Goal: Task Accomplishment & Management: Complete application form

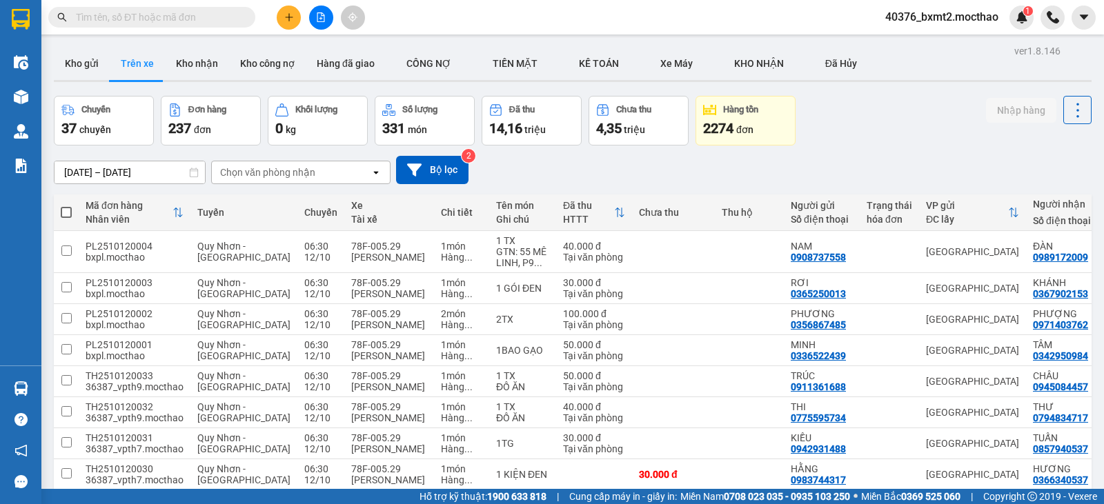
drag, startPoint x: 0, startPoint y: 0, endPoint x: 286, endPoint y: 23, distance: 287.3
click at [286, 23] on button at bounding box center [289, 18] width 24 height 24
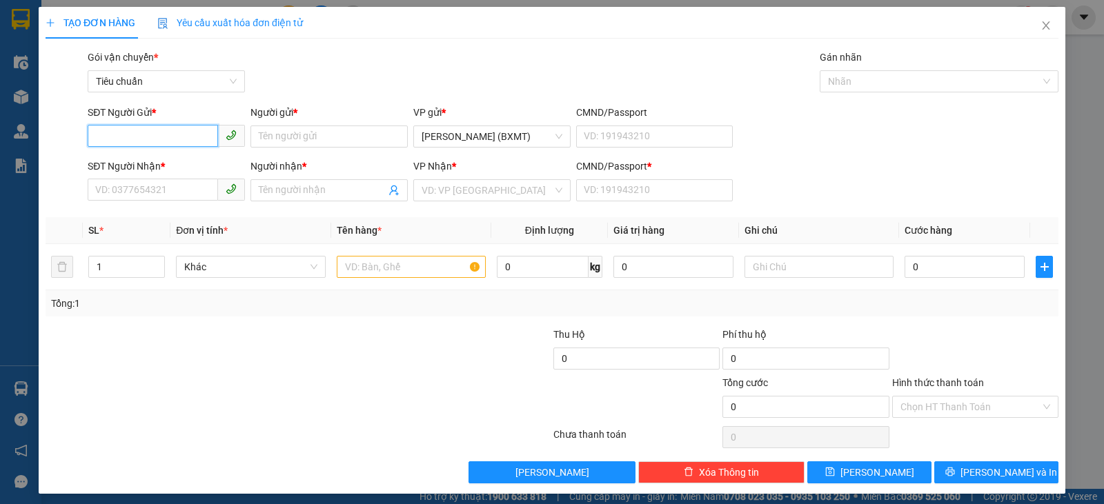
click at [147, 133] on input "SĐT Người Gửi *" at bounding box center [153, 136] width 130 height 22
type input "0902724980"
click at [155, 164] on div "0902724980 - LÂM" at bounding box center [164, 164] width 139 height 15
type input "LÂM"
type input "0981417457"
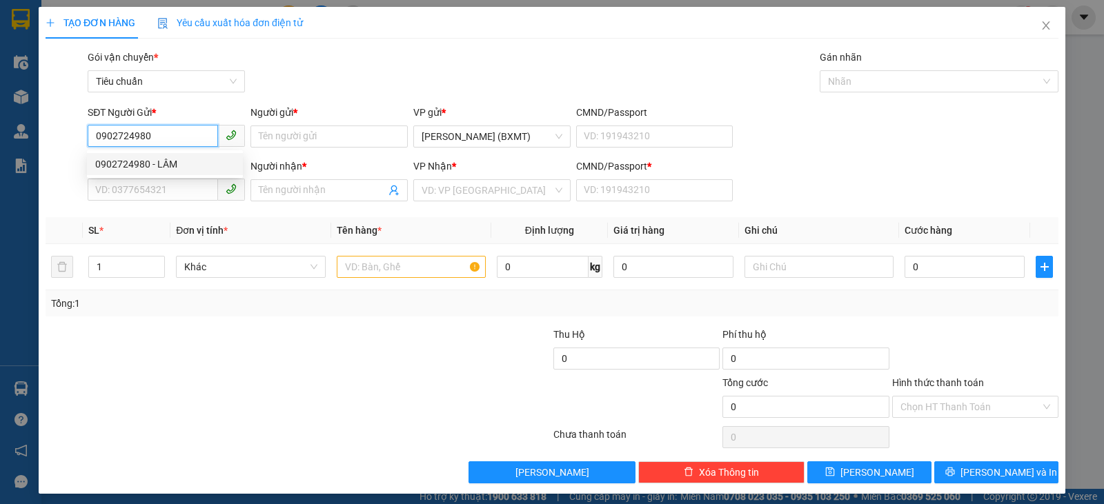
type input "TRƯỜNG THÀNH"
type input "0"
type input "90.000"
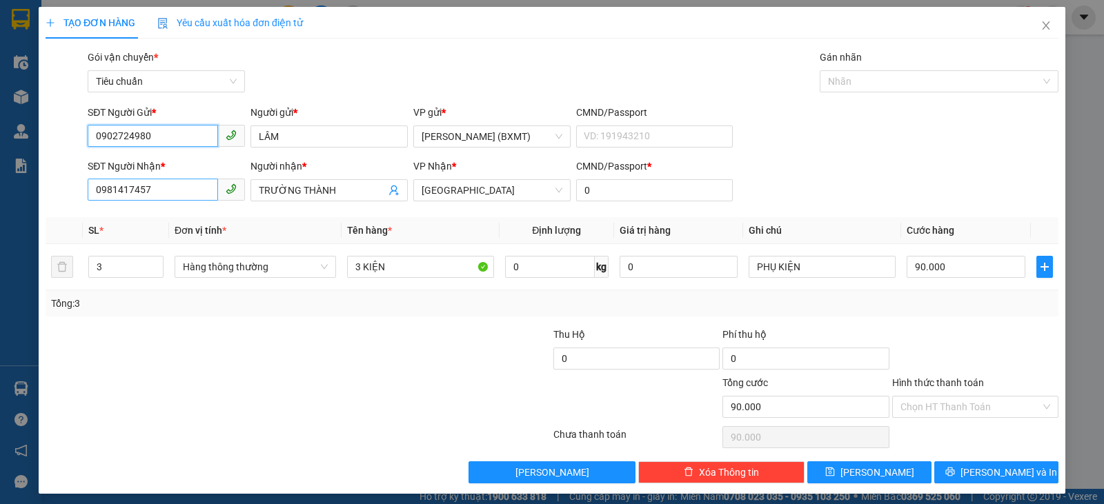
type input "0902724980"
drag, startPoint x: 179, startPoint y: 181, endPoint x: 0, endPoint y: 141, distance: 183.3
click at [0, 144] on div "TẠO ĐƠN HÀNG Yêu cầu xuất hóa đơn điện tử Transit Pickup Surcharge Ids Transit …" at bounding box center [552, 252] width 1104 height 504
type input "0939953478"
click at [186, 222] on div "0939953478 - Nương" at bounding box center [164, 217] width 139 height 15
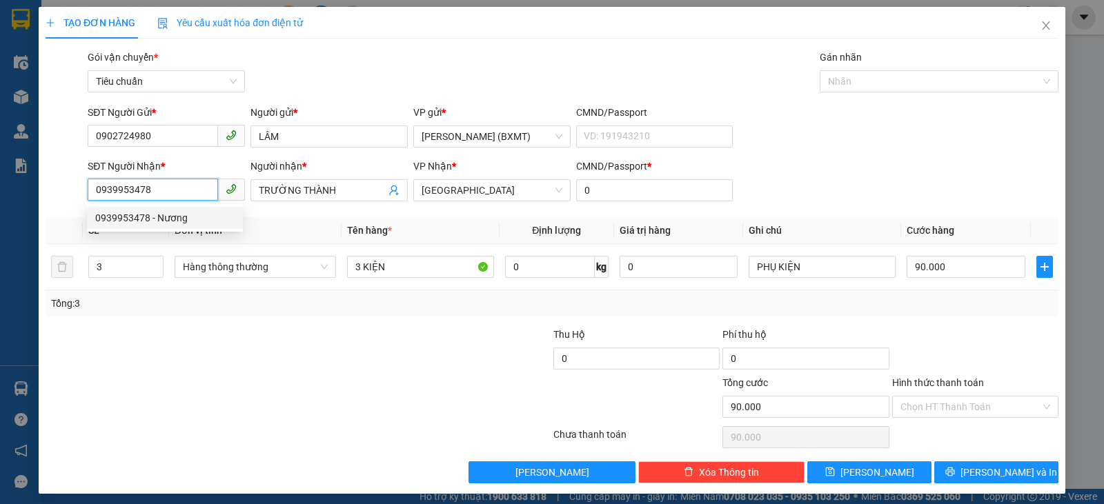
type input "Nương"
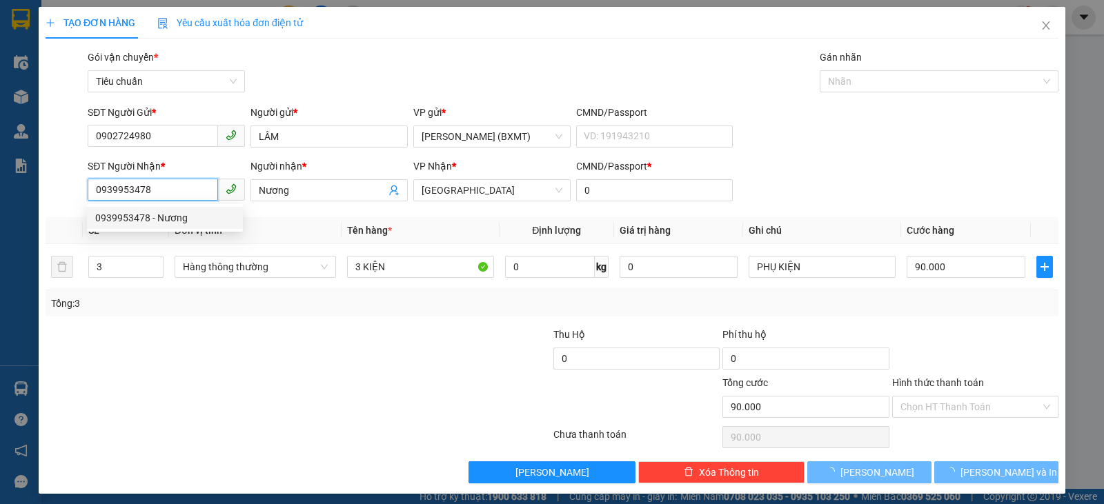
type input "50.000"
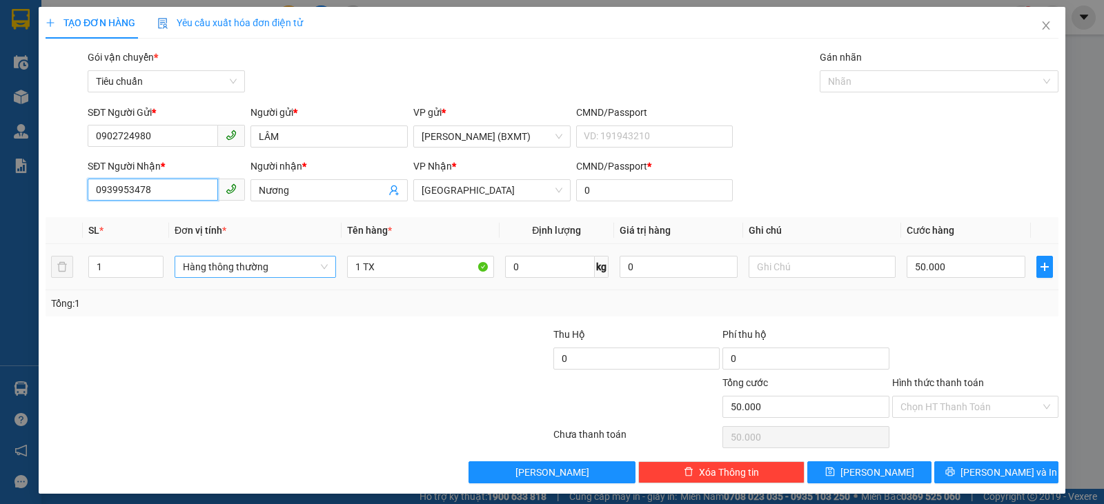
click at [259, 268] on span "Hàng thông thường" at bounding box center [255, 267] width 145 height 21
type input "0939953478"
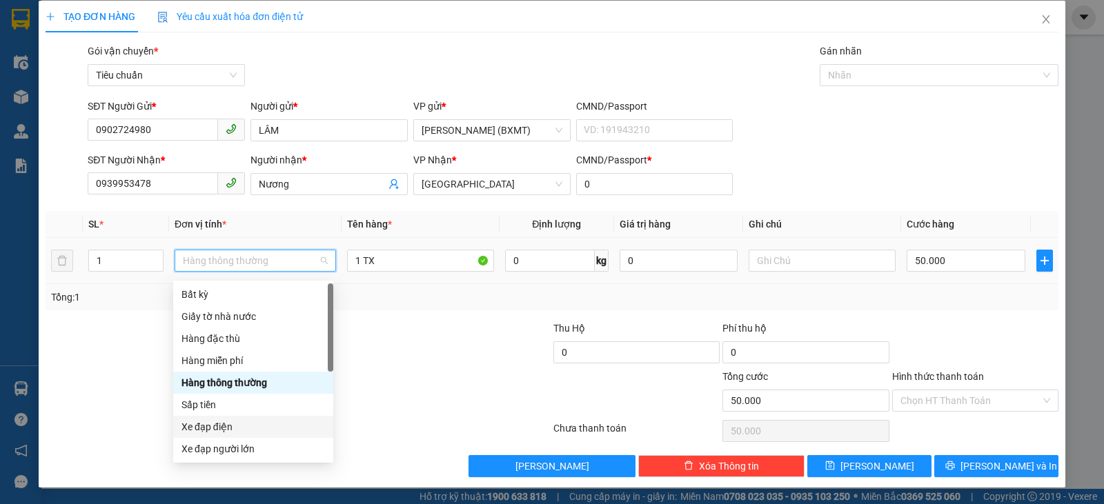
scroll to position [88, 0]
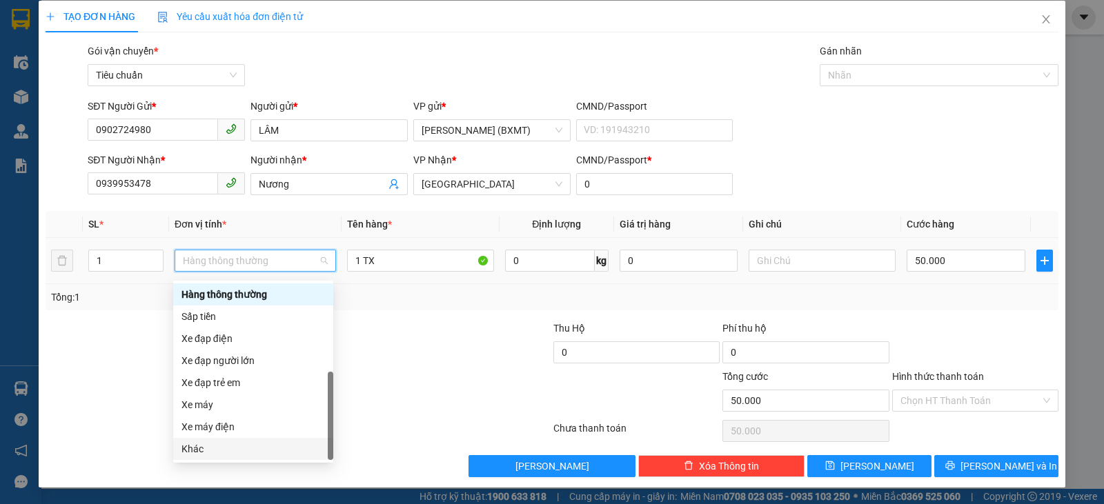
drag, startPoint x: 222, startPoint y: 454, endPoint x: 340, endPoint y: 274, distance: 215.3
click at [224, 453] on div "Khác" at bounding box center [253, 449] width 144 height 15
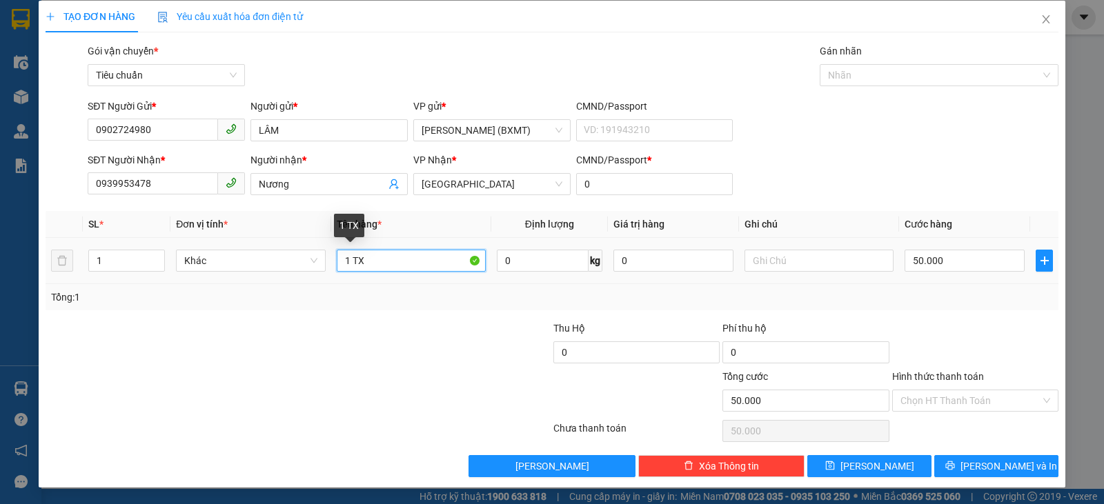
drag, startPoint x: 369, startPoint y: 253, endPoint x: 357, endPoint y: 253, distance: 12.4
click at [357, 253] on input "1 TX" at bounding box center [411, 261] width 149 height 22
type input "1 TG"
click at [1021, 326] on div at bounding box center [975, 345] width 169 height 48
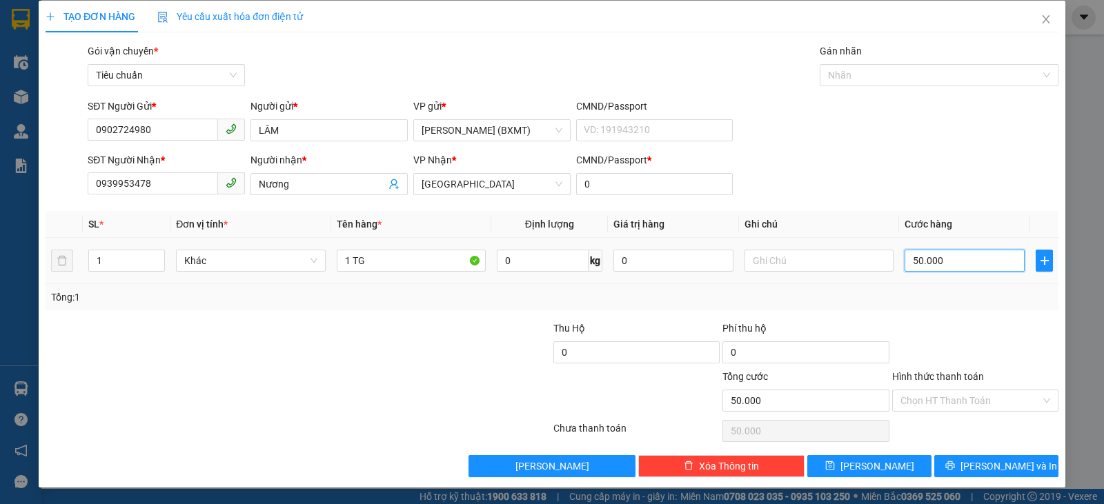
click at [991, 270] on input "50.000" at bounding box center [965, 261] width 120 height 22
type input "4"
type input "40"
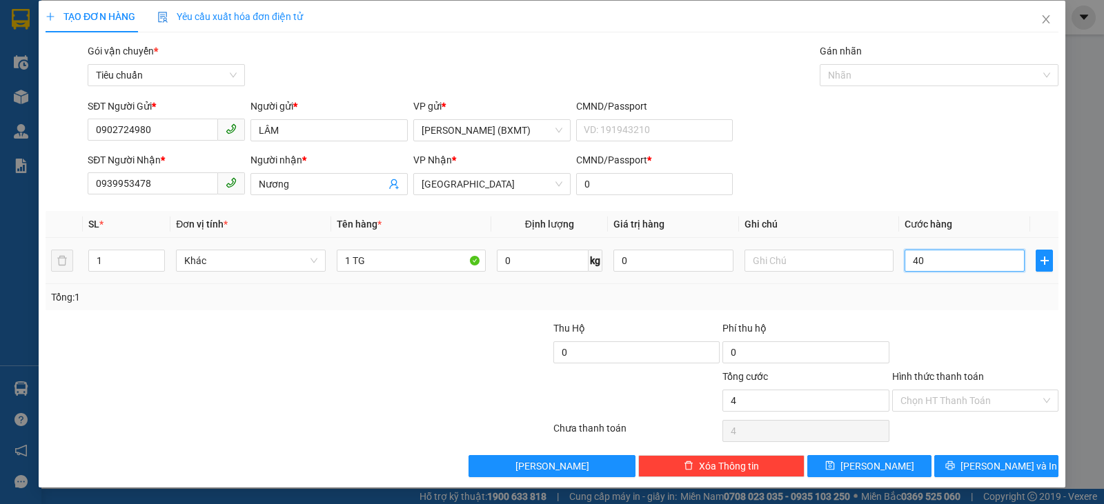
type input "40"
type input "40.000"
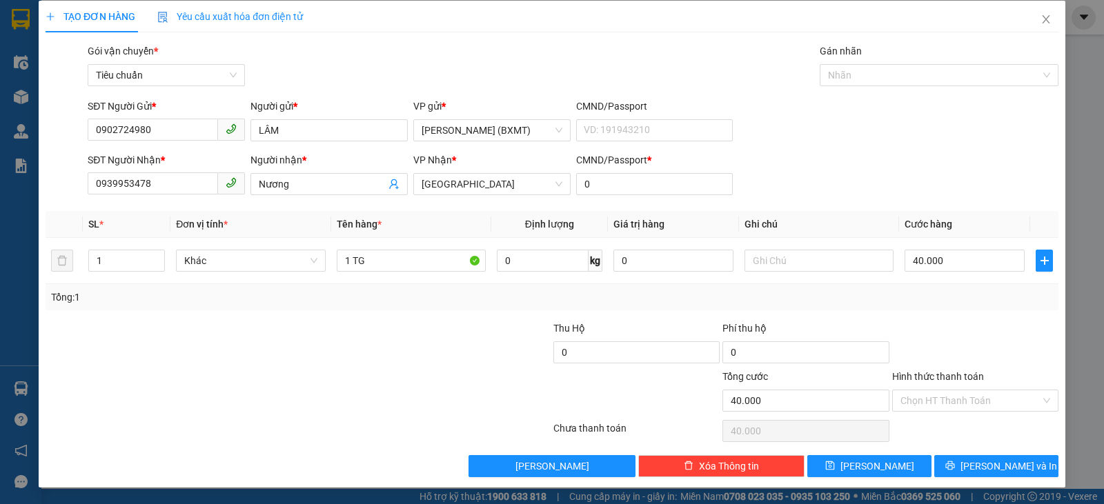
click at [965, 339] on div at bounding box center [975, 345] width 169 height 48
click at [987, 398] on input "Hình thức thanh toán" at bounding box center [970, 401] width 140 height 21
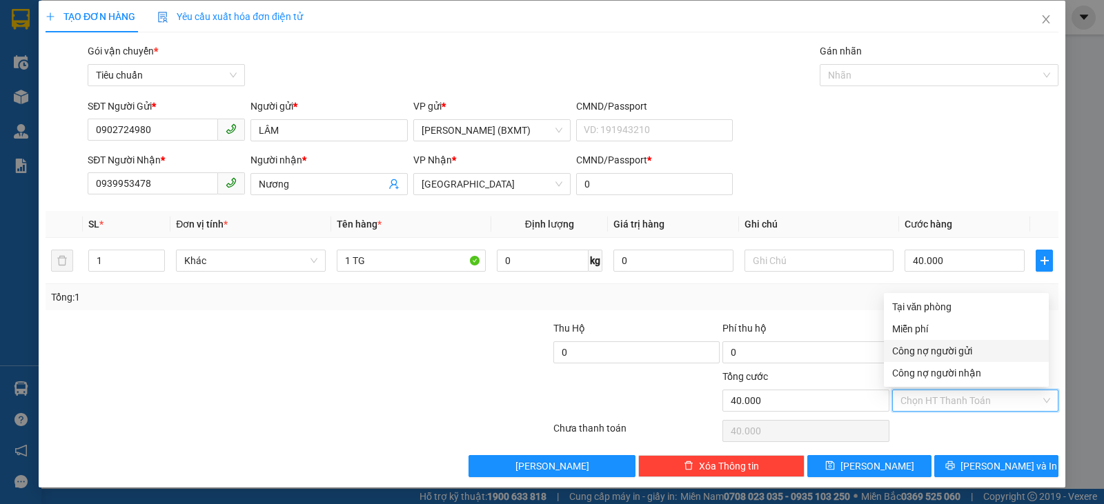
click at [362, 349] on div at bounding box center [213, 345] width 339 height 48
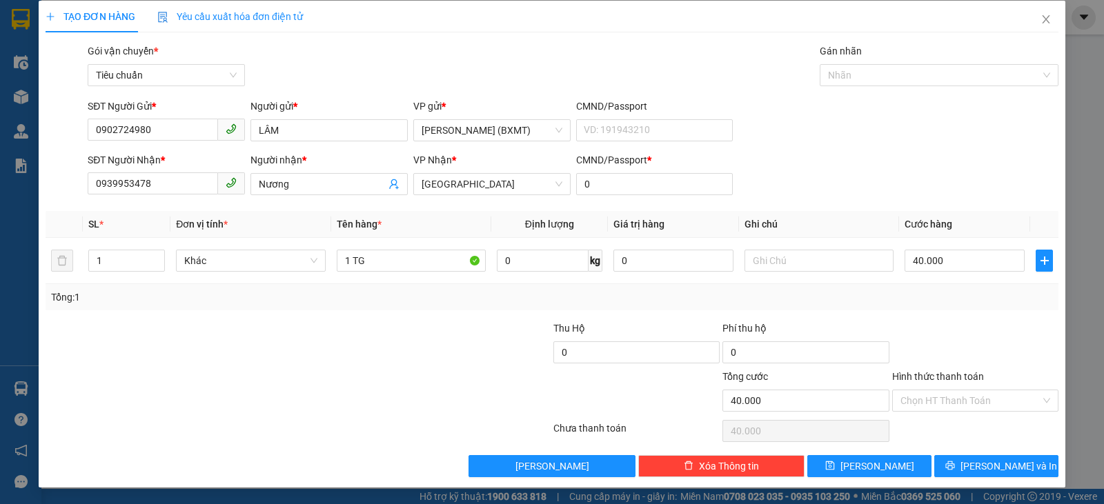
click at [284, 403] on div at bounding box center [213, 393] width 339 height 48
click at [961, 396] on input "Hình thức thanh toán" at bounding box center [970, 401] width 140 height 21
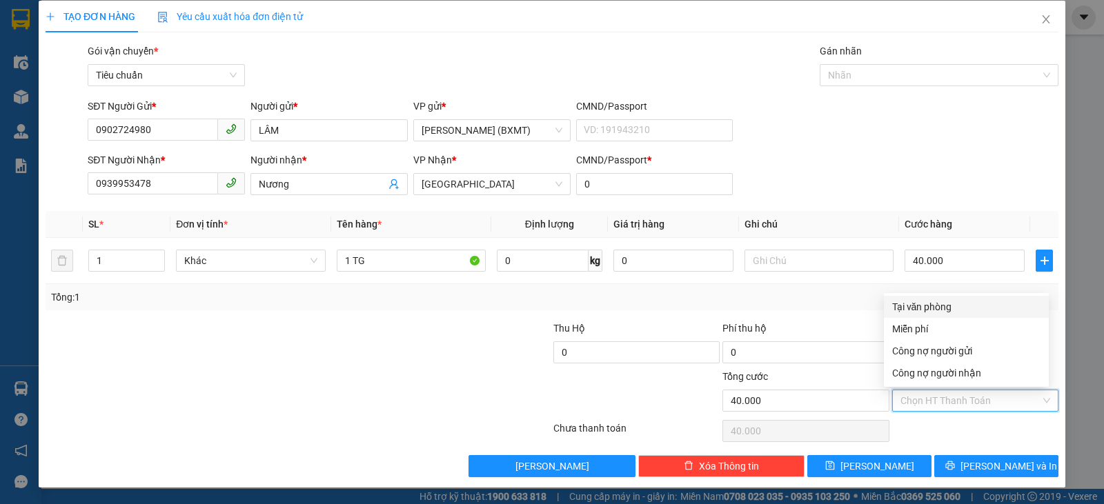
click at [913, 301] on div "Tại văn phòng" at bounding box center [966, 306] width 148 height 15
type input "0"
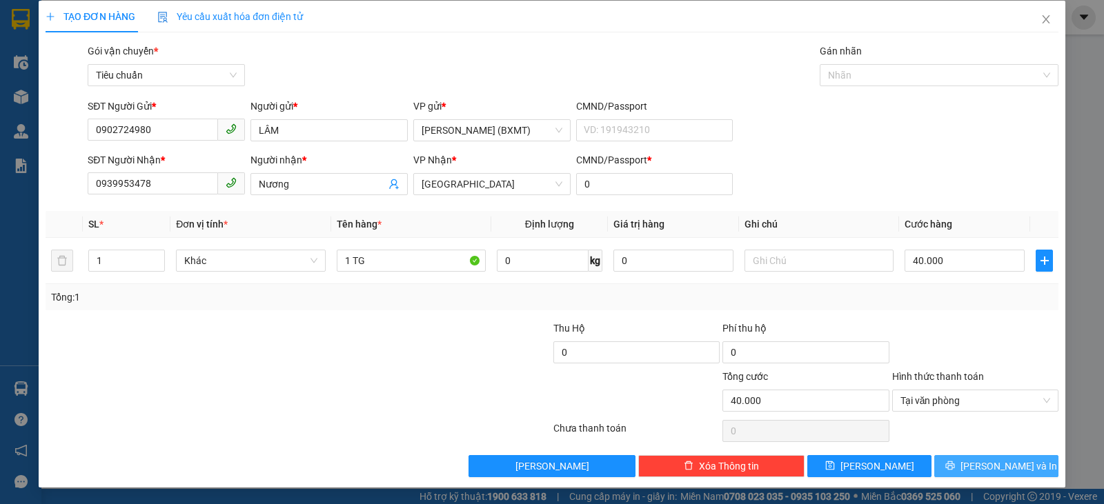
click at [976, 466] on span "Lưu và In" at bounding box center [1009, 466] width 97 height 15
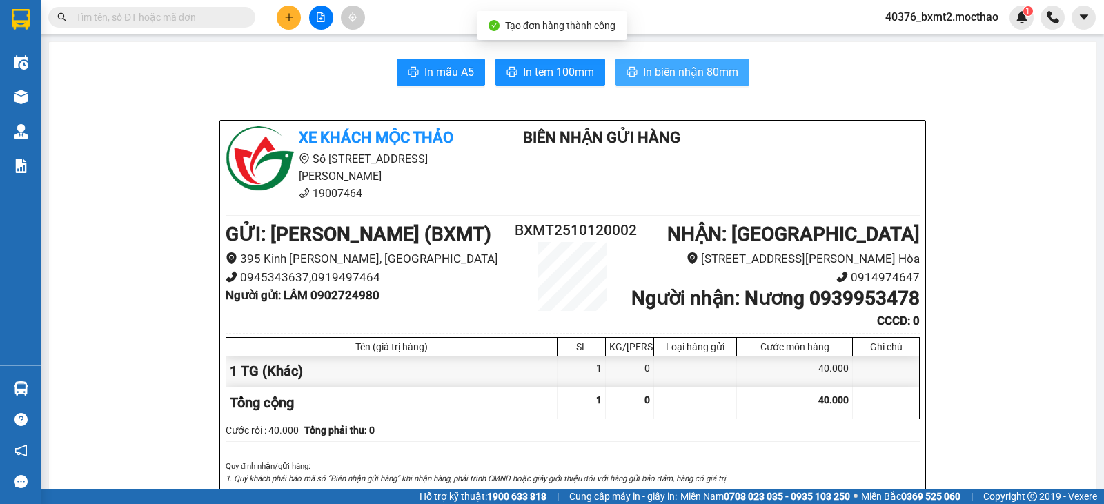
click at [667, 73] on span "In biên nhận 80mm" at bounding box center [690, 71] width 95 height 17
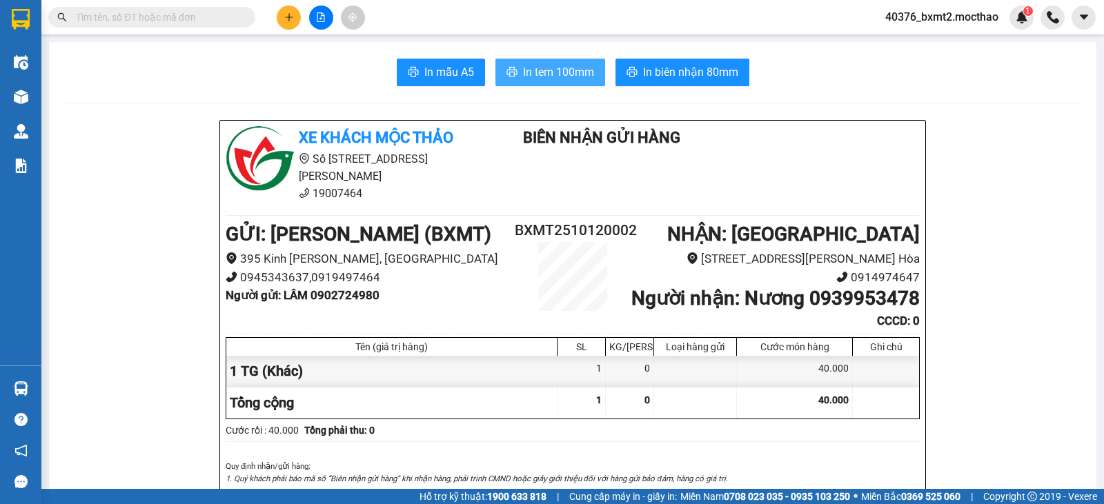
click at [548, 68] on span "In tem 100mm" at bounding box center [558, 71] width 71 height 17
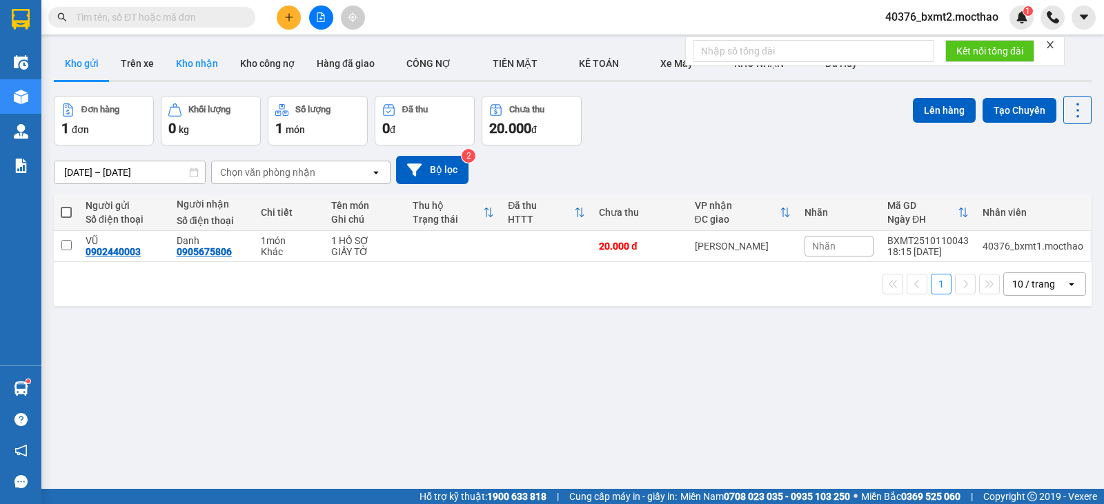
click at [195, 58] on button "Kho nhận" at bounding box center [197, 63] width 64 height 33
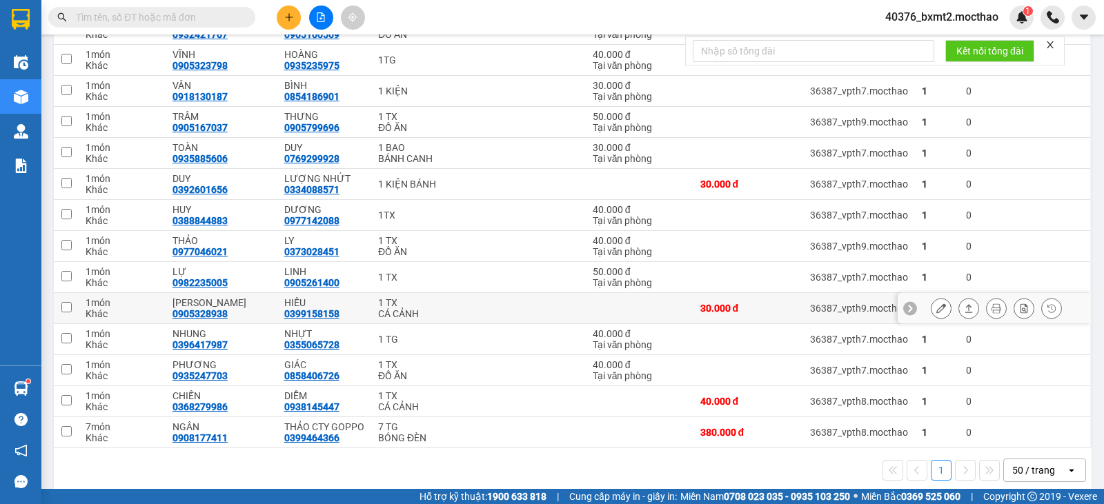
scroll to position [317, 0]
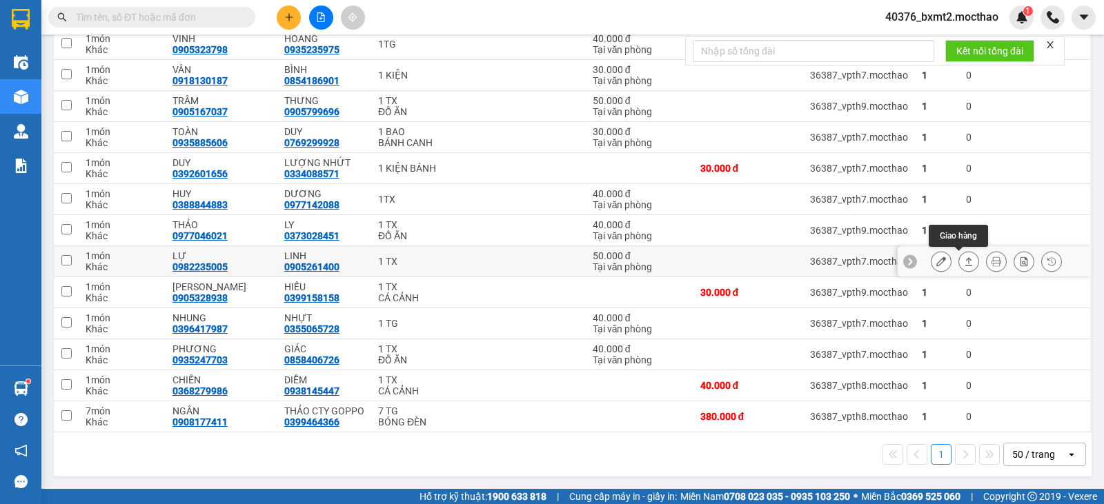
click at [964, 261] on icon at bounding box center [969, 262] width 10 height 10
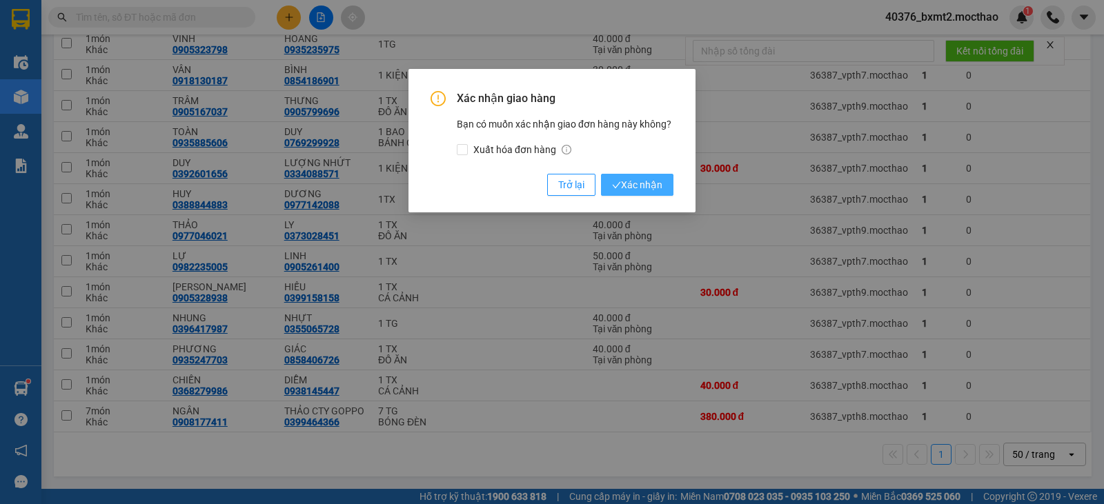
click at [643, 186] on span "Xác nhận" at bounding box center [637, 184] width 50 height 15
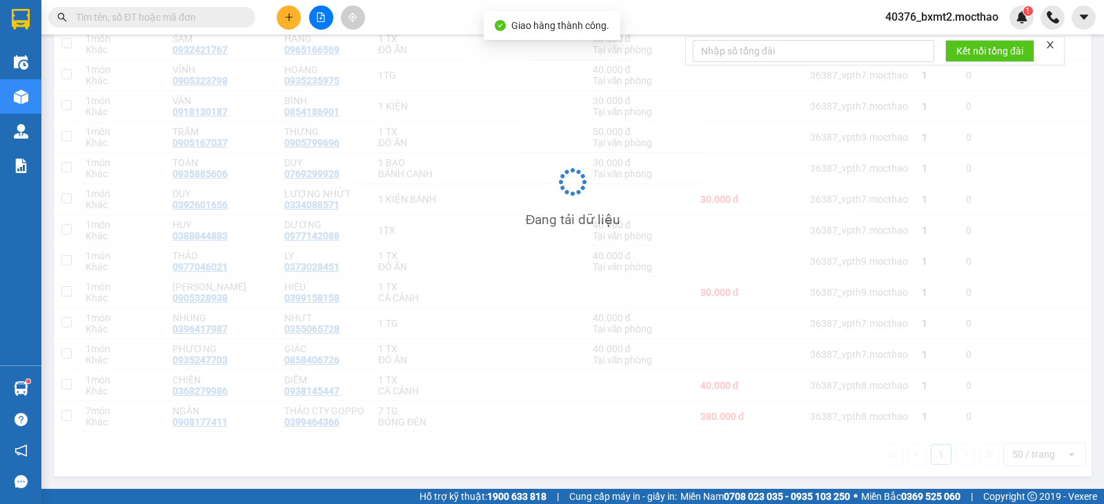
scroll to position [286, 0]
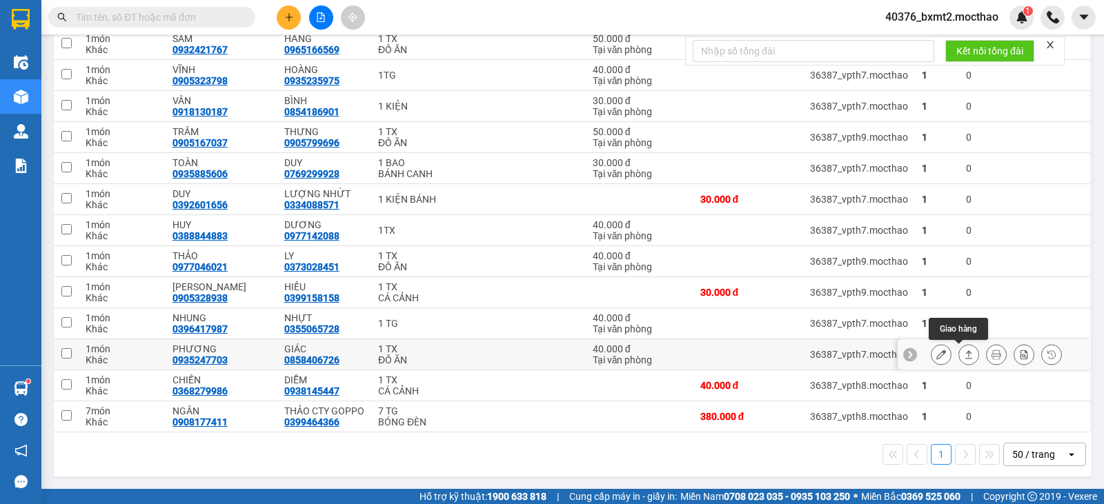
click at [965, 357] on icon at bounding box center [969, 355] width 8 height 8
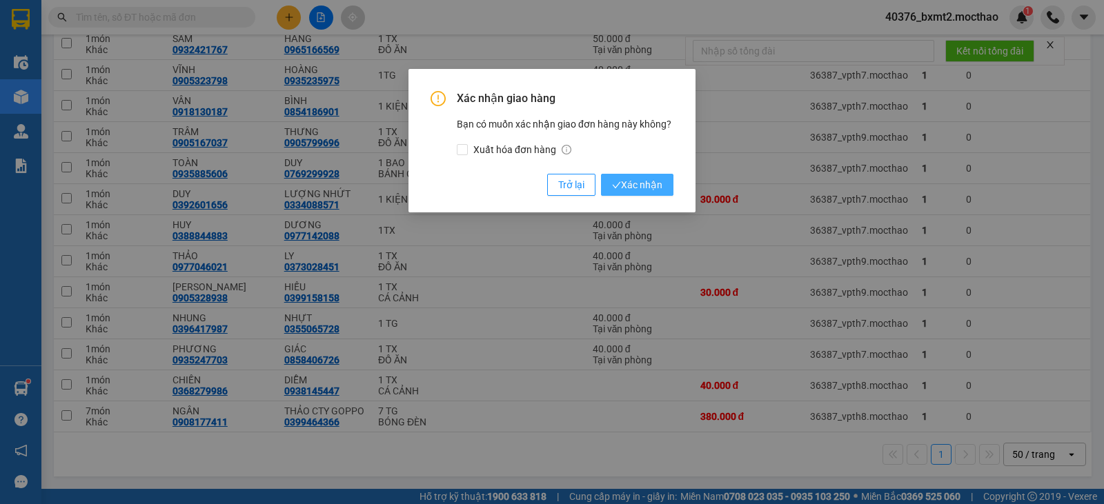
click at [650, 185] on span "Xác nhận" at bounding box center [637, 184] width 50 height 15
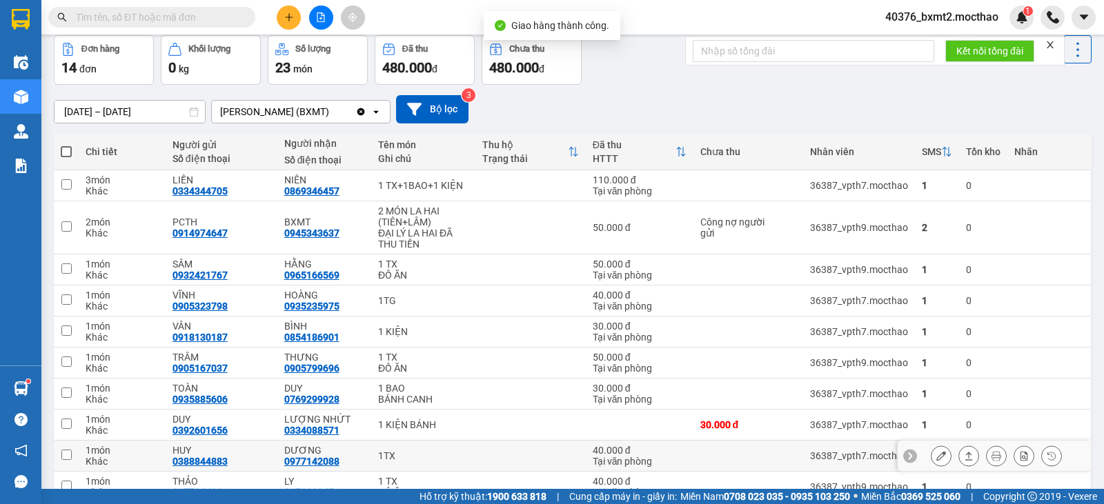
scroll to position [138, 0]
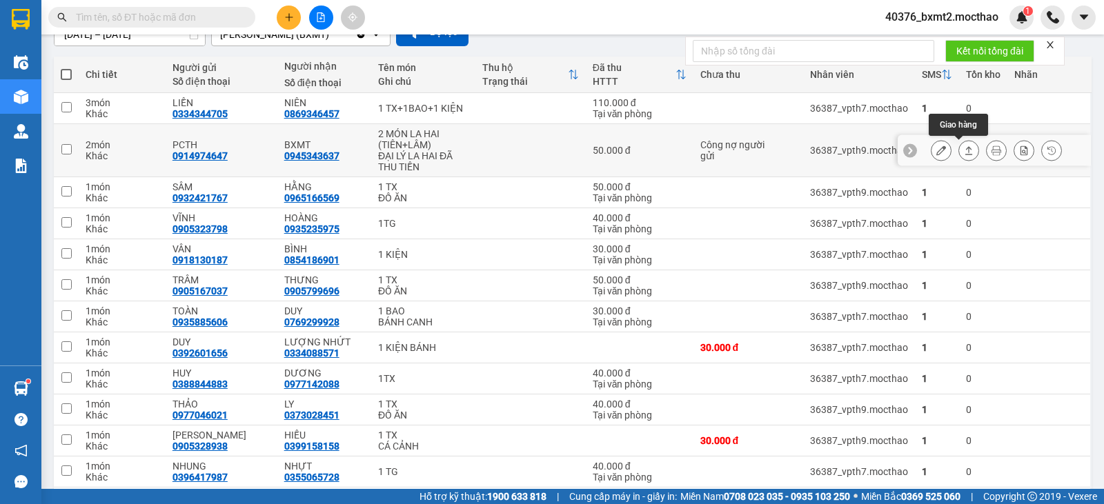
click at [959, 157] on button at bounding box center [968, 151] width 19 height 24
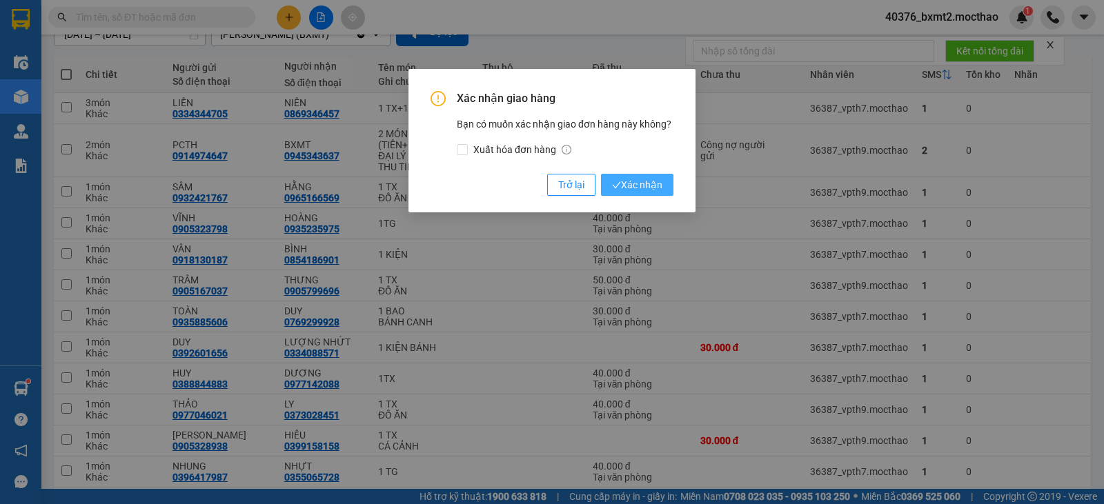
click at [655, 184] on span "Xác nhận" at bounding box center [637, 184] width 50 height 15
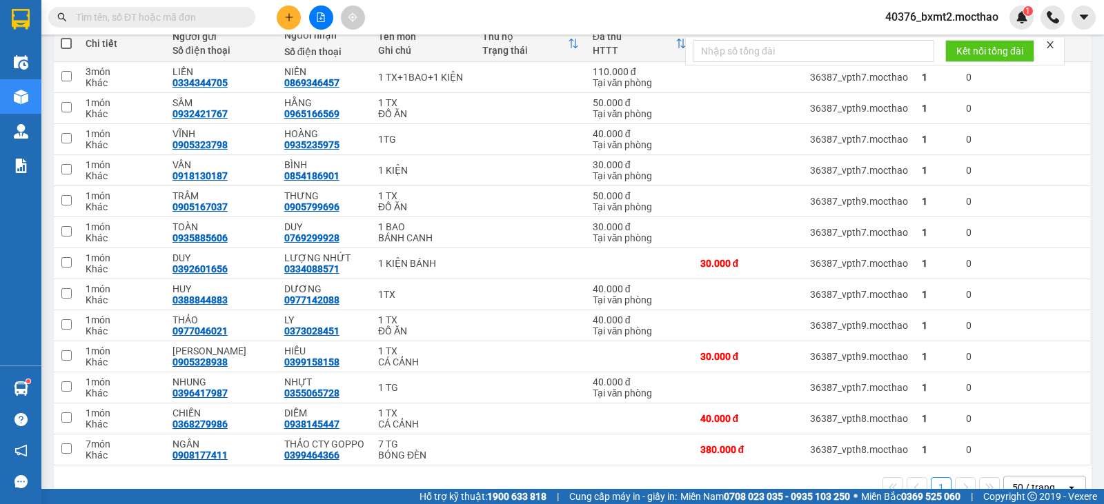
scroll to position [181, 0]
